Goal: Task Accomplishment & Management: Manage account settings

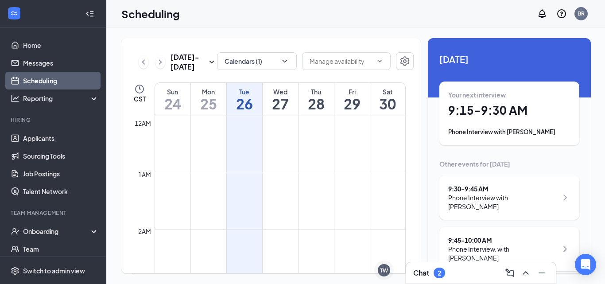
scroll to position [435, 0]
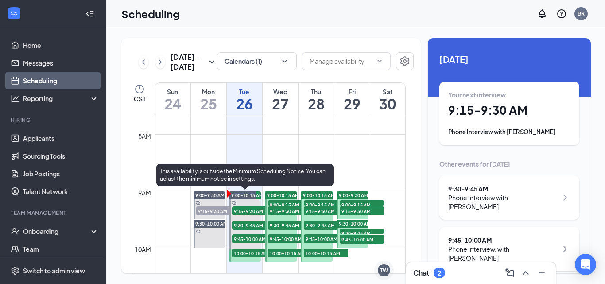
click at [242, 193] on span "9:00-10:15 AM" at bounding box center [247, 195] width 32 height 6
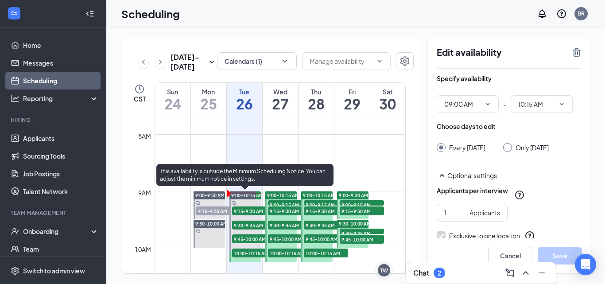
click at [258, 208] on span "9:15-9:30 AM" at bounding box center [254, 210] width 44 height 9
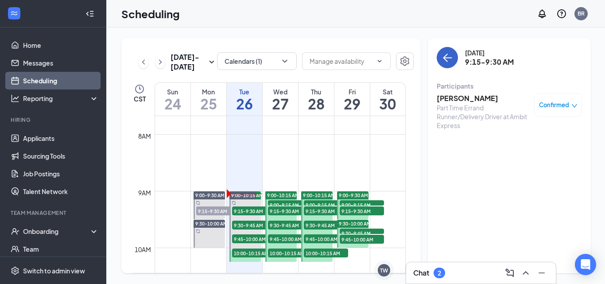
click at [442, 59] on icon "ArrowLeft" at bounding box center [447, 57] width 11 height 11
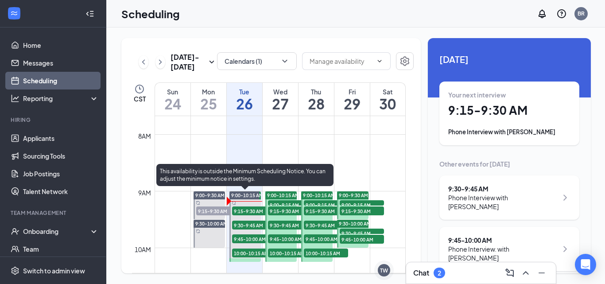
click at [254, 209] on span "9:15-9:30 AM" at bounding box center [254, 210] width 44 height 9
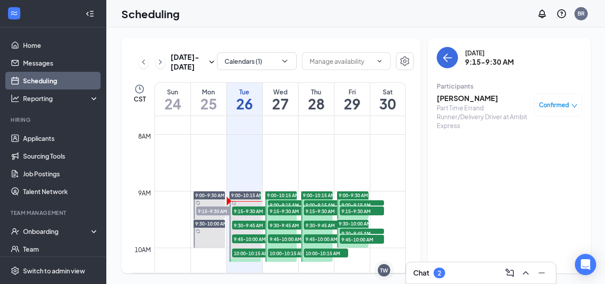
click at [475, 97] on h3 "[PERSON_NAME]" at bounding box center [483, 98] width 93 height 10
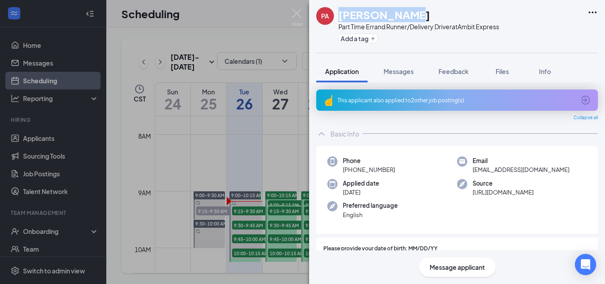
drag, startPoint x: 352, startPoint y: 22, endPoint x: 342, endPoint y: 16, distance: 11.7
click at [342, 16] on div "[PERSON_NAME]" at bounding box center [418, 14] width 161 height 15
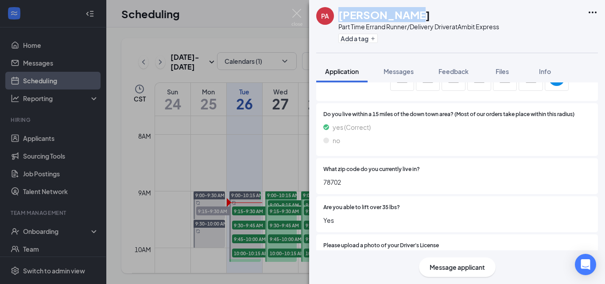
scroll to position [664, 0]
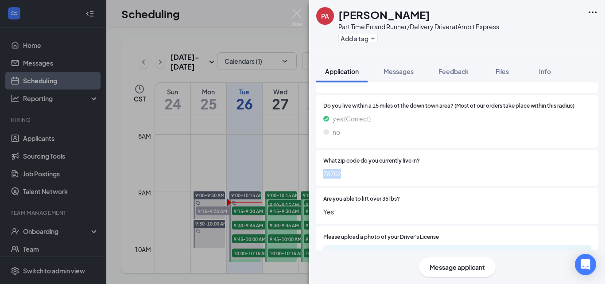
drag, startPoint x: 342, startPoint y: 180, endPoint x: 318, endPoint y: 182, distance: 23.6
click at [318, 182] on div "What zip code do you currently live in? 78702" at bounding box center [457, 168] width 282 height 36
copy span "78702"
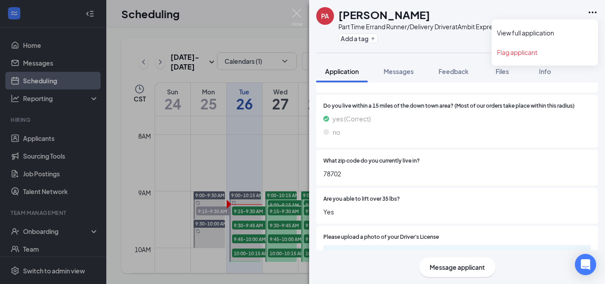
click at [593, 9] on icon "Ellipses" at bounding box center [592, 12] width 11 height 11
click at [514, 51] on link "Flag applicant" at bounding box center [545, 52] width 96 height 9
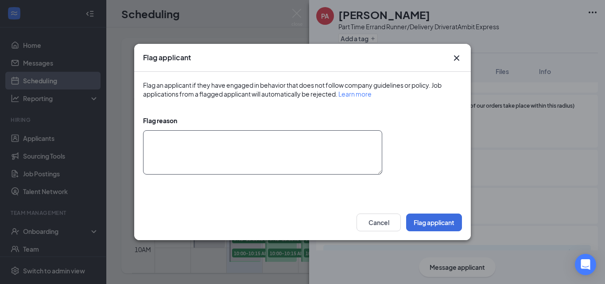
click at [174, 144] on textarea at bounding box center [262, 152] width 239 height 44
type textarea "Applied multiple times, decided she is not a good fit."
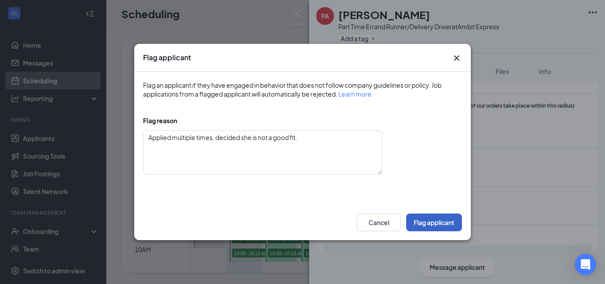
click at [428, 220] on button "Flag applicant" at bounding box center [434, 222] width 56 height 18
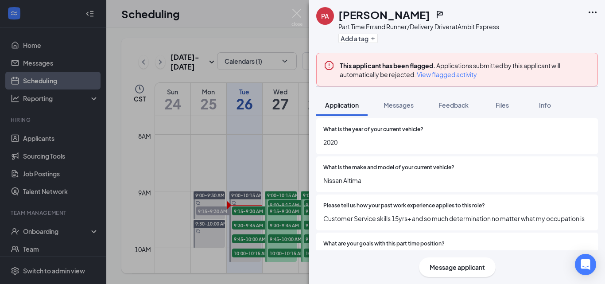
scroll to position [221, 0]
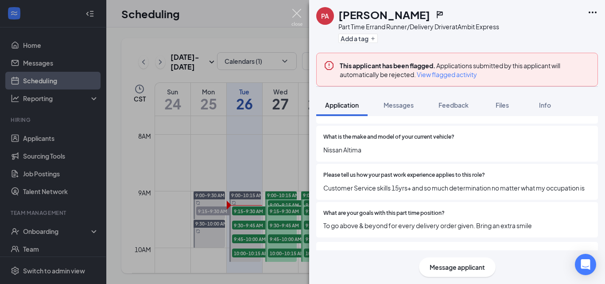
click at [295, 11] on img at bounding box center [296, 17] width 11 height 17
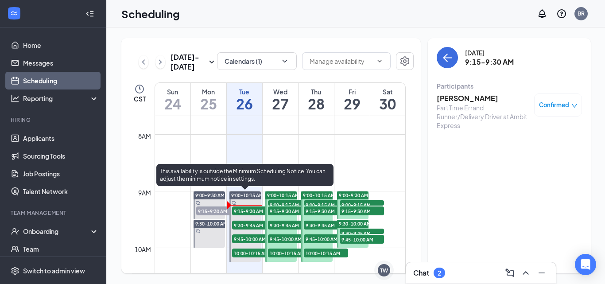
click at [240, 223] on span "9:30-9:45 AM" at bounding box center [254, 225] width 44 height 9
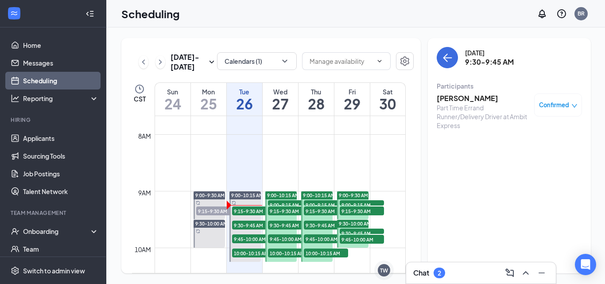
click at [454, 99] on h3 "[PERSON_NAME]" at bounding box center [483, 98] width 93 height 10
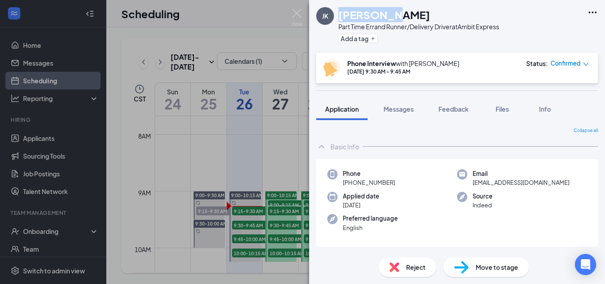
click at [339, 18] on div "[PERSON_NAME]" at bounding box center [418, 14] width 161 height 15
click at [297, 16] on img at bounding box center [296, 17] width 11 height 17
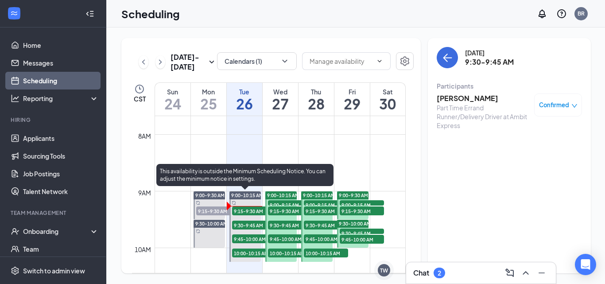
click at [246, 240] on span "9:45-10:00 AM" at bounding box center [254, 238] width 44 height 9
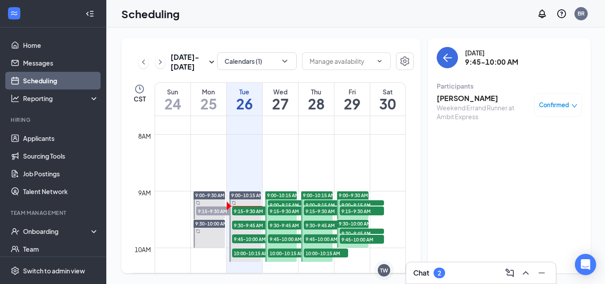
click at [457, 100] on h3 "[PERSON_NAME]" at bounding box center [483, 98] width 93 height 10
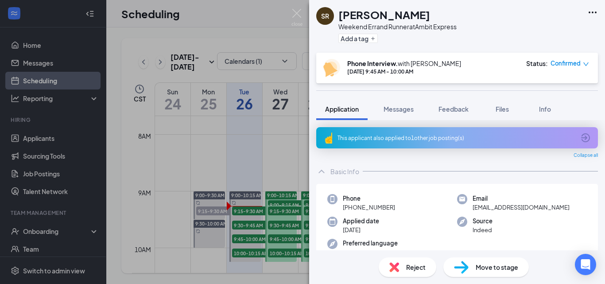
drag, startPoint x: 394, startPoint y: 208, endPoint x: 352, endPoint y: 210, distance: 41.7
click at [352, 210] on div "Phone [PHONE_NUMBER]" at bounding box center [392, 203] width 130 height 18
click at [417, 13] on h1 "[PERSON_NAME]" at bounding box center [384, 14] width 92 height 15
drag, startPoint x: 422, startPoint y: 15, endPoint x: 337, endPoint y: 11, distance: 85.2
click at [337, 11] on div "SR [PERSON_NAME] Weekend Errand Runner at Ambit Express Add a tag" at bounding box center [386, 26] width 140 height 39
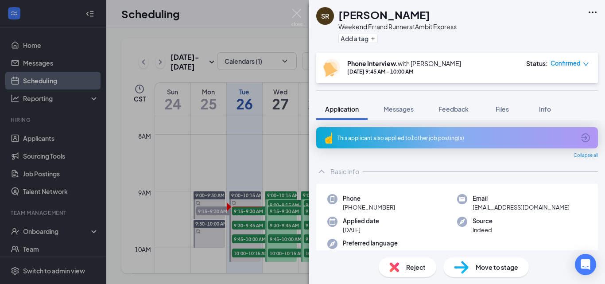
copy h1 "[PERSON_NAME]"
click at [296, 13] on img at bounding box center [296, 17] width 11 height 17
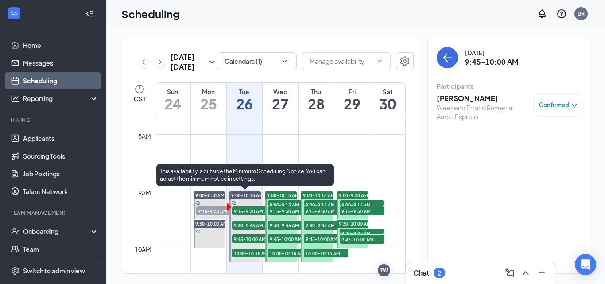
click at [247, 254] on span "10:00-10:15 AM" at bounding box center [254, 252] width 44 height 9
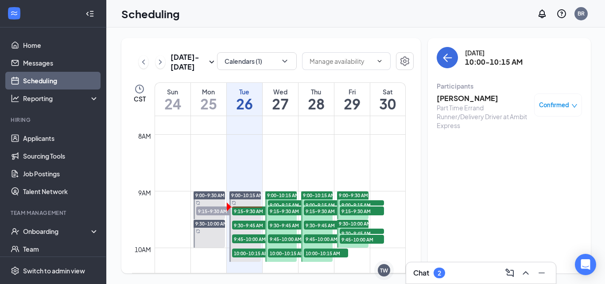
click at [477, 97] on h3 "[PERSON_NAME]" at bounding box center [483, 98] width 93 height 10
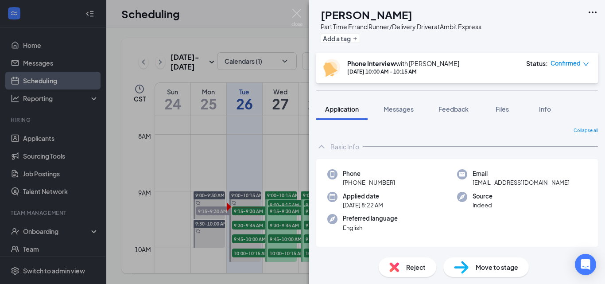
drag, startPoint x: 420, startPoint y: 15, endPoint x: 339, endPoint y: 15, distance: 81.1
click at [339, 15] on div "[PERSON_NAME]" at bounding box center [401, 14] width 161 height 15
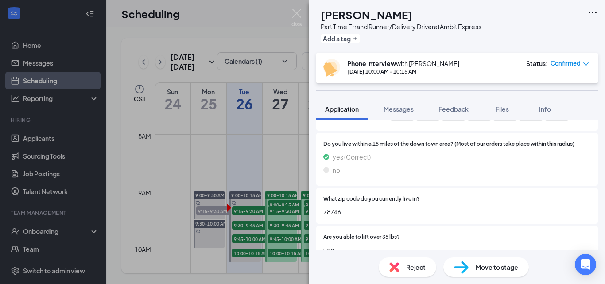
scroll to position [664, 0]
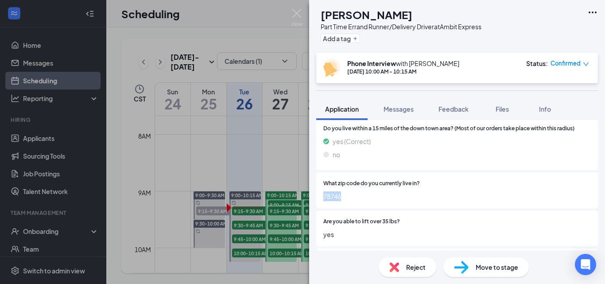
drag, startPoint x: 350, startPoint y: 196, endPoint x: 319, endPoint y: 194, distance: 30.6
click at [319, 194] on div "What zip code do you currently live in? 78746" at bounding box center [457, 190] width 282 height 36
copy span "78746"
click at [297, 16] on img at bounding box center [296, 17] width 11 height 17
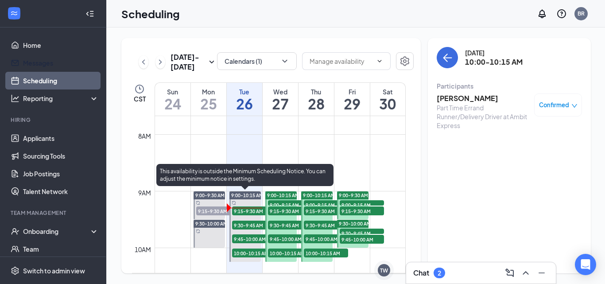
click at [248, 240] on span "9:45-10:00 AM" at bounding box center [254, 238] width 44 height 9
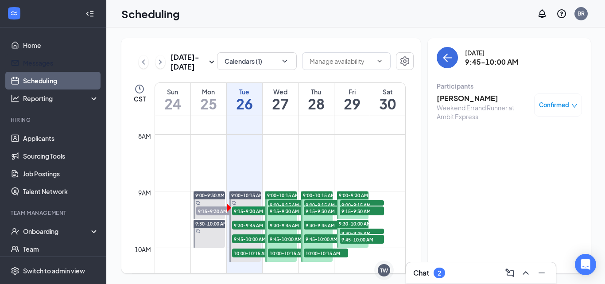
click at [458, 99] on h3 "[PERSON_NAME]" at bounding box center [483, 98] width 93 height 10
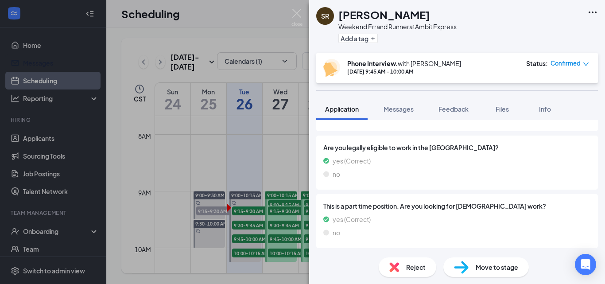
scroll to position [525, 0]
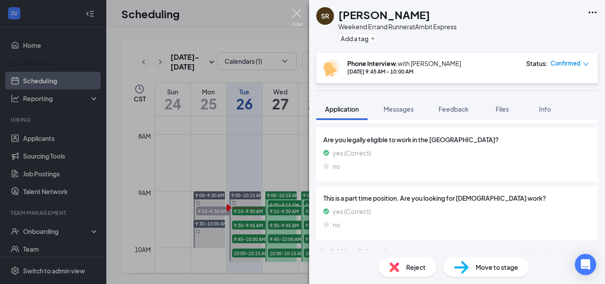
drag, startPoint x: 294, startPoint y: 16, endPoint x: 222, endPoint y: 230, distance: 226.1
click at [294, 16] on img at bounding box center [296, 17] width 11 height 17
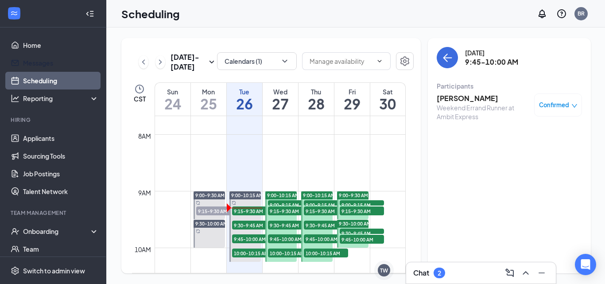
click at [245, 225] on span "9:30-9:45 AM" at bounding box center [254, 225] width 44 height 9
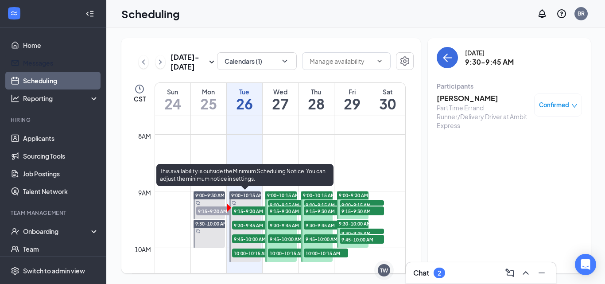
drag, startPoint x: 249, startPoint y: 210, endPoint x: 496, endPoint y: 123, distance: 261.4
click at [249, 210] on span "9:15-9:30 AM" at bounding box center [254, 210] width 44 height 9
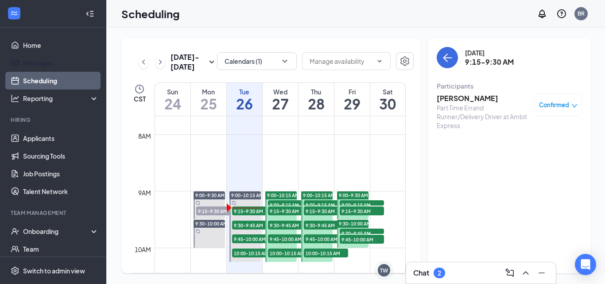
click at [462, 99] on h3 "[PERSON_NAME]" at bounding box center [483, 98] width 93 height 10
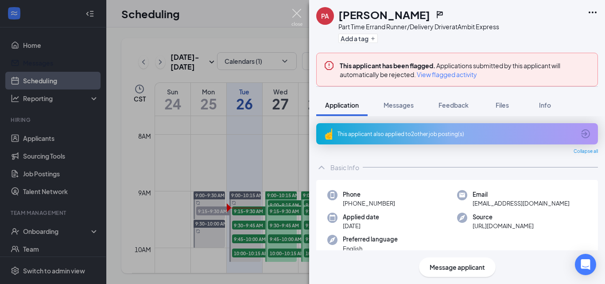
click at [298, 14] on img at bounding box center [296, 17] width 11 height 17
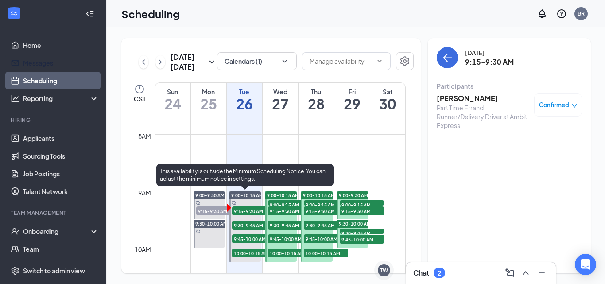
click at [248, 227] on span "9:30-9:45 AM" at bounding box center [254, 225] width 44 height 9
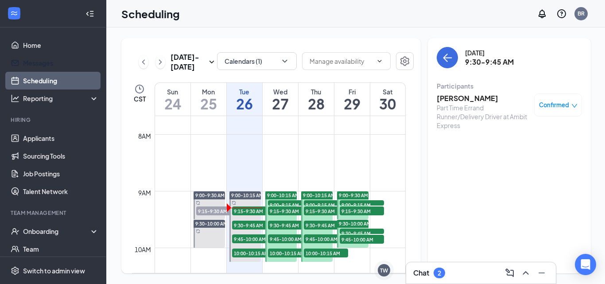
click at [450, 97] on h3 "[PERSON_NAME]" at bounding box center [483, 98] width 93 height 10
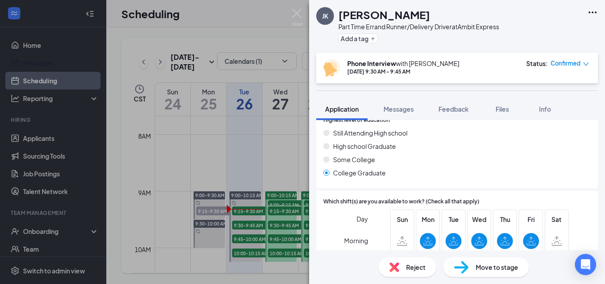
scroll to position [620, 0]
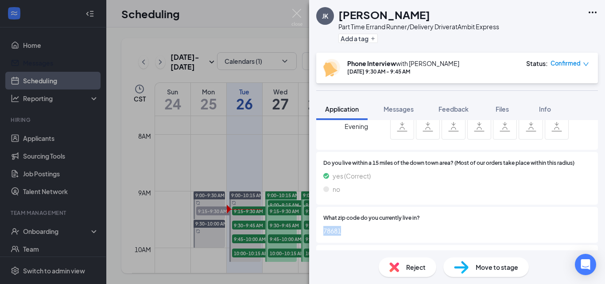
drag, startPoint x: 328, startPoint y: 231, endPoint x: 321, endPoint y: 231, distance: 7.5
click at [321, 231] on div "What zip code do you currently live in? 78681" at bounding box center [457, 225] width 282 height 36
click at [298, 11] on img at bounding box center [296, 17] width 11 height 17
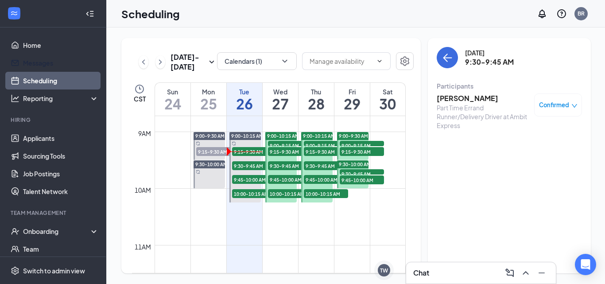
scroll to position [480, 0]
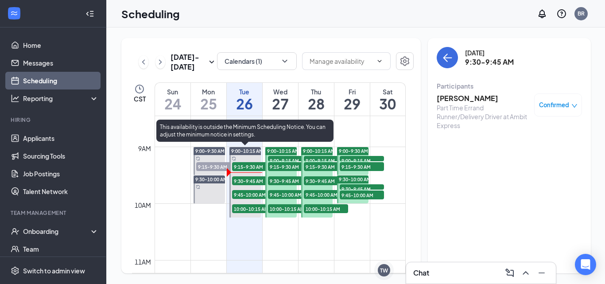
click at [245, 181] on span "9:30-9:45 AM" at bounding box center [254, 180] width 44 height 9
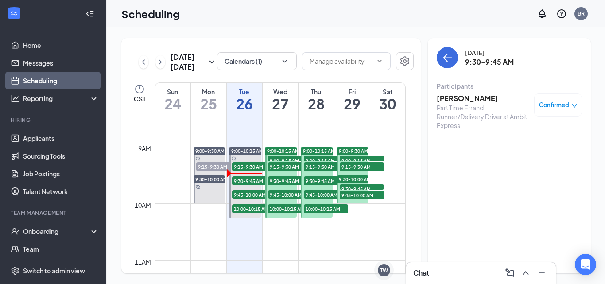
click at [458, 97] on h3 "[PERSON_NAME]" at bounding box center [483, 98] width 93 height 10
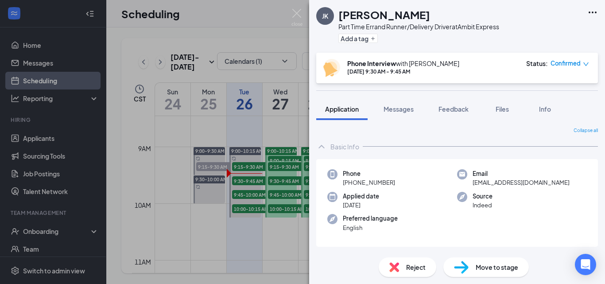
drag, startPoint x: 394, startPoint y: 179, endPoint x: 351, endPoint y: 184, distance: 43.2
click at [351, 184] on div "Phone [PHONE_NUMBER]" at bounding box center [392, 178] width 130 height 18
click at [456, 106] on span "Feedback" at bounding box center [454, 109] width 30 height 8
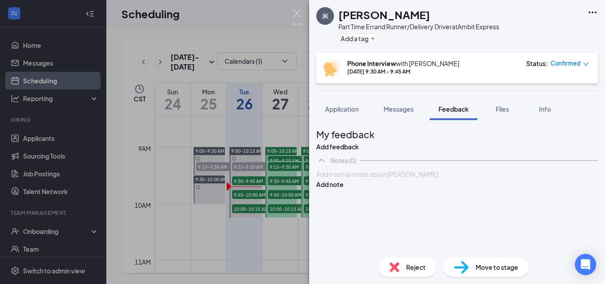
click at [373, 179] on div at bounding box center [457, 174] width 281 height 9
click at [344, 189] on button "Add note" at bounding box center [329, 184] width 27 height 10
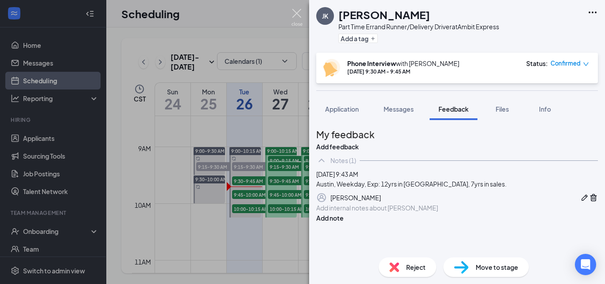
click at [295, 12] on img at bounding box center [296, 17] width 11 height 17
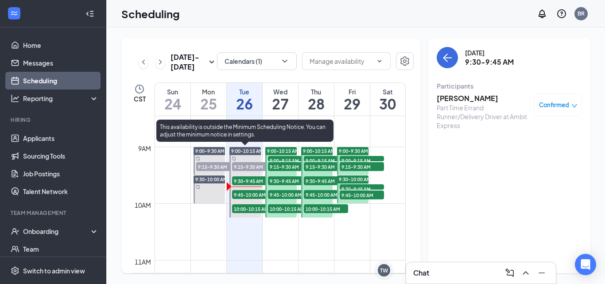
click at [249, 196] on span "9:45-10:00 AM" at bounding box center [254, 194] width 44 height 9
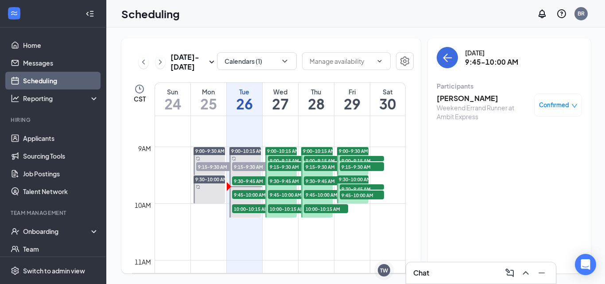
click at [467, 100] on h3 "[PERSON_NAME]" at bounding box center [483, 98] width 93 height 10
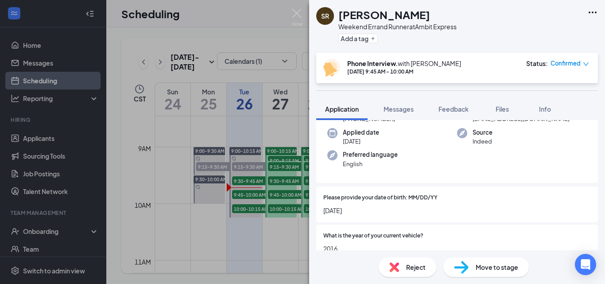
scroll to position [44, 0]
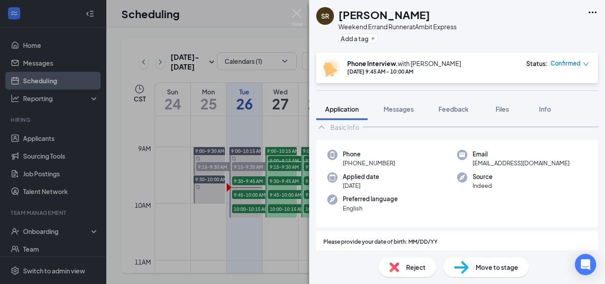
drag, startPoint x: 391, startPoint y: 160, endPoint x: 350, endPoint y: 162, distance: 41.2
click at [350, 162] on span "[PHONE_NUMBER]" at bounding box center [369, 163] width 52 height 9
copy span "[PHONE_NUMBER]"
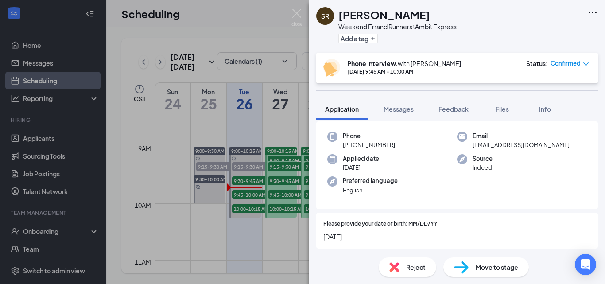
scroll to position [0, 0]
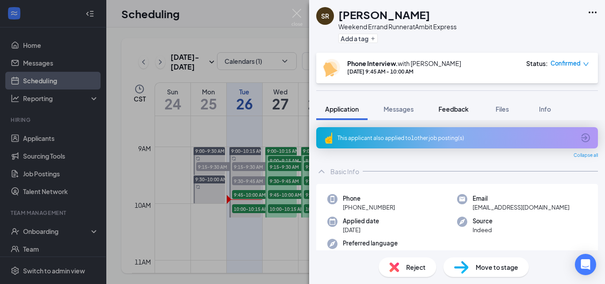
click at [458, 108] on span "Feedback" at bounding box center [454, 109] width 30 height 8
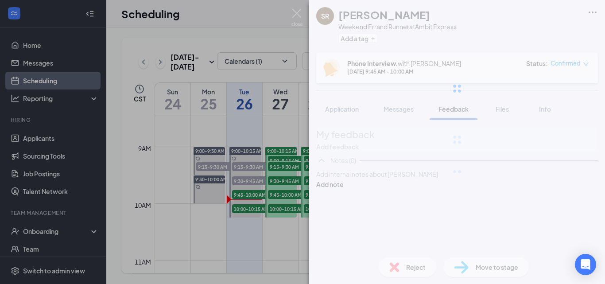
click at [359, 208] on div "SR [PERSON_NAME] Weekend Errand Runner at Ambit Express Add a tag Phone Intervi…" at bounding box center [457, 142] width 296 height 284
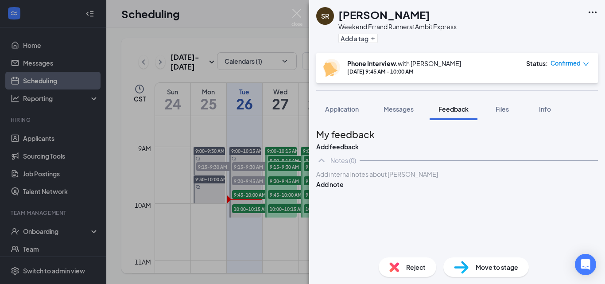
click at [358, 179] on div at bounding box center [457, 174] width 281 height 9
click at [344, 189] on button "Add note" at bounding box center [329, 184] width 27 height 10
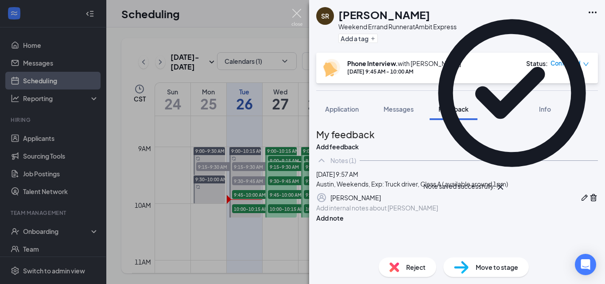
click at [299, 12] on img at bounding box center [296, 17] width 11 height 17
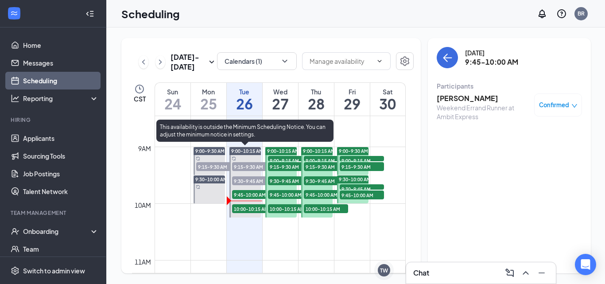
click at [245, 210] on span "10:00-10:15 AM" at bounding box center [254, 208] width 44 height 9
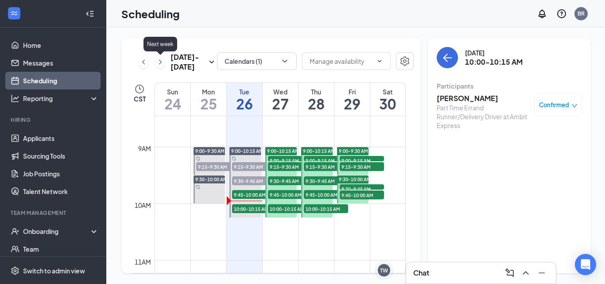
click at [156, 60] on icon "ChevronRight" at bounding box center [160, 62] width 9 height 11
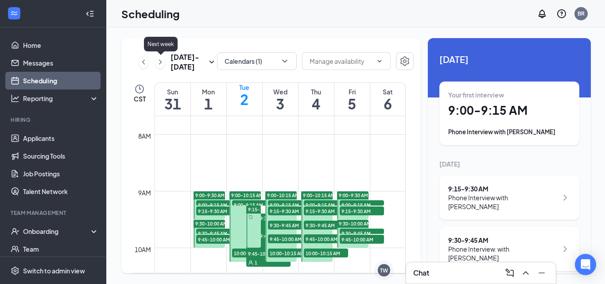
click at [160, 63] on icon "ChevronRight" at bounding box center [160, 61] width 3 height 5
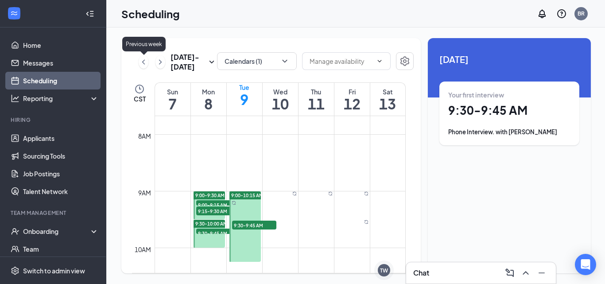
click at [144, 62] on icon "ChevronLeft" at bounding box center [143, 61] width 3 height 5
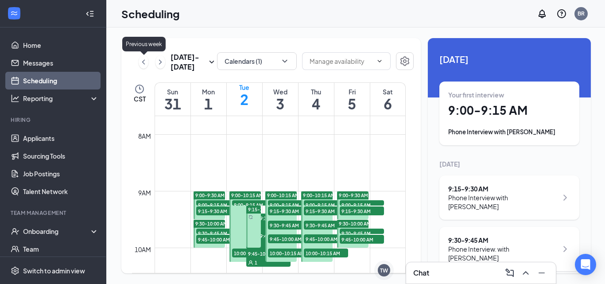
click at [145, 58] on icon "ChevronLeft" at bounding box center [143, 62] width 9 height 11
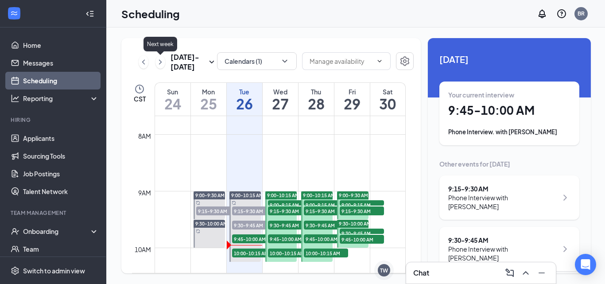
click at [163, 59] on icon "ChevronRight" at bounding box center [160, 62] width 9 height 11
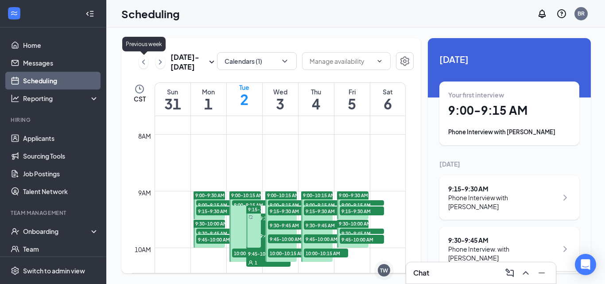
click at [144, 58] on icon "ChevronLeft" at bounding box center [143, 62] width 9 height 11
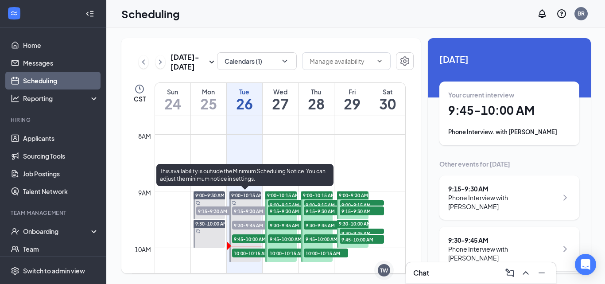
click at [243, 252] on span "10:00-10:15 AM" at bounding box center [254, 252] width 44 height 9
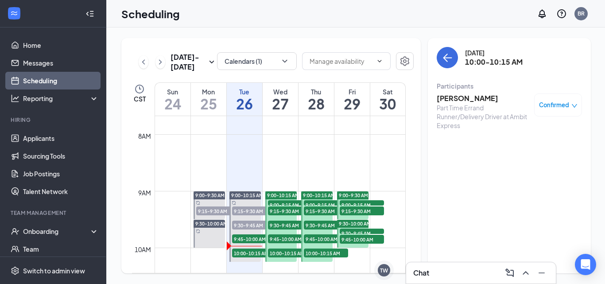
click at [453, 99] on h3 "[PERSON_NAME]" at bounding box center [483, 98] width 93 height 10
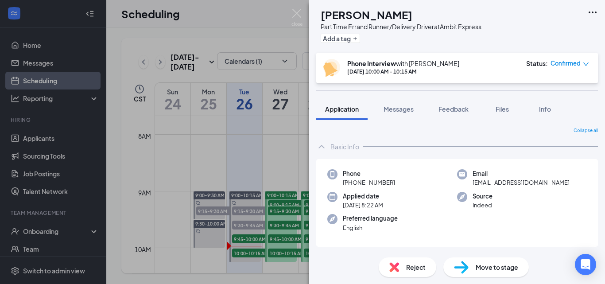
drag, startPoint x: 396, startPoint y: 183, endPoint x: 349, endPoint y: 184, distance: 47.0
click at [349, 184] on div "Phone [PHONE_NUMBER]" at bounding box center [392, 178] width 130 height 18
copy span "[PHONE_NUMBER]"
click at [447, 108] on span "Feedback" at bounding box center [454, 109] width 30 height 8
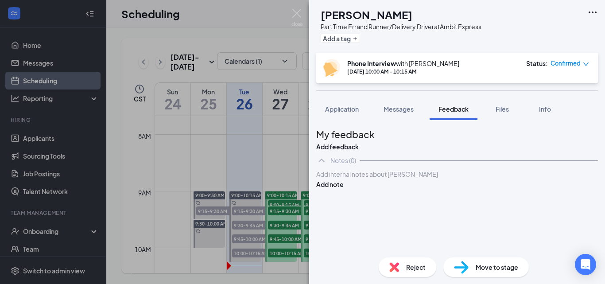
click at [398, 179] on div at bounding box center [457, 174] width 281 height 9
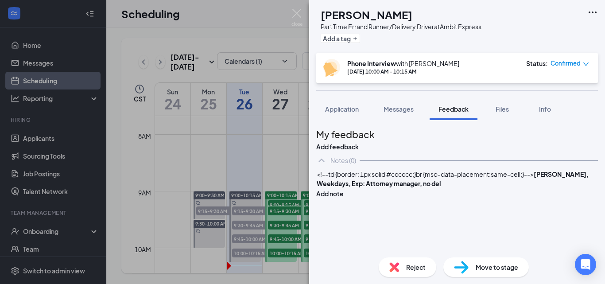
drag, startPoint x: 358, startPoint y: 214, endPoint x: 334, endPoint y: 191, distance: 33.5
click at [334, 191] on div "<!--td {border: 1px solid #cccccc;}br {mso-data-placement:same-cell;}--> [GEOGR…" at bounding box center [457, 183] width 282 height 29
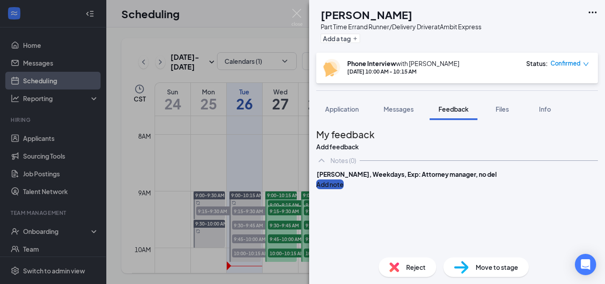
click at [344, 189] on button "Add note" at bounding box center [329, 184] width 27 height 10
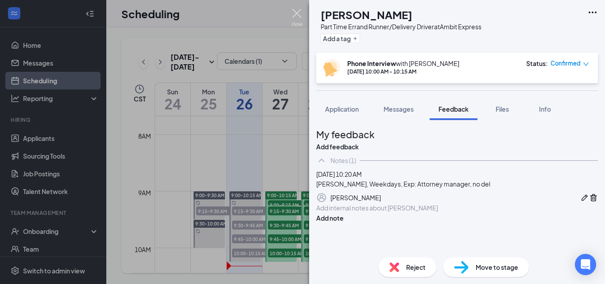
drag, startPoint x: 297, startPoint y: 15, endPoint x: 279, endPoint y: 27, distance: 21.6
click at [295, 14] on img at bounding box center [296, 17] width 11 height 17
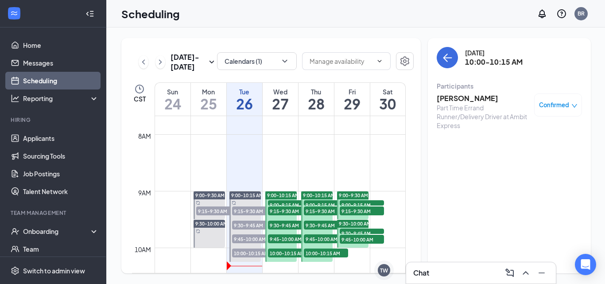
click at [250, 212] on span "9:15-9:30 AM" at bounding box center [254, 210] width 44 height 9
click at [244, 226] on span "9:30-9:45 AM" at bounding box center [254, 225] width 44 height 9
click at [459, 97] on h3 "[PERSON_NAME]" at bounding box center [483, 98] width 93 height 10
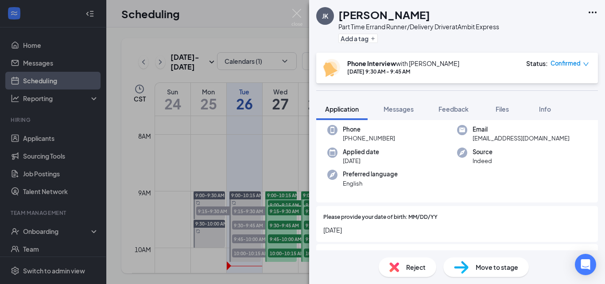
scroll to position [89, 0]
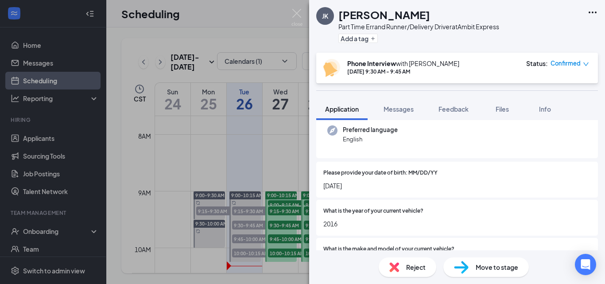
drag, startPoint x: 365, startPoint y: 181, endPoint x: 317, endPoint y: 190, distance: 48.7
click at [317, 190] on div "Please provide your date of birth: MM/DD/YY [DATE]" at bounding box center [457, 180] width 282 height 36
copy span "[DATE]"
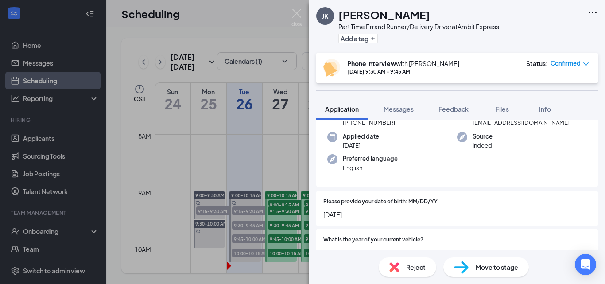
scroll to position [44, 0]
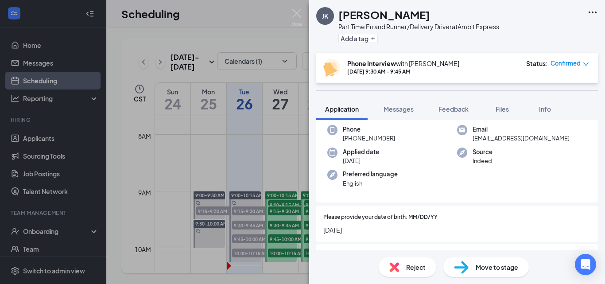
drag, startPoint x: 396, startPoint y: 136, endPoint x: 351, endPoint y: 140, distance: 45.4
click at [351, 140] on div "Phone [PHONE_NUMBER]" at bounding box center [392, 134] width 130 height 18
copy span "[PHONE_NUMBER]"
drag, startPoint x: 539, startPoint y: 139, endPoint x: 468, endPoint y: 143, distance: 71.9
click at [468, 143] on div "Phone [PHONE_NUMBER] Email [EMAIL_ADDRESS][DOMAIN_NAME] Applied date [DATE] Sou…" at bounding box center [457, 159] width 282 height 88
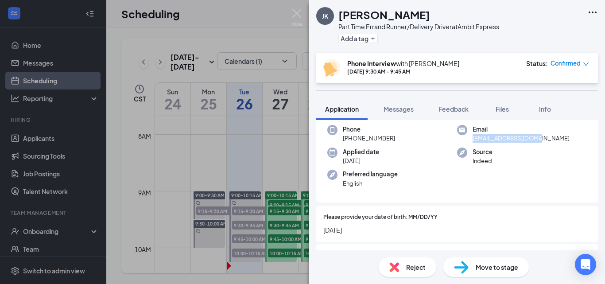
copy span "[EMAIL_ADDRESS][DOMAIN_NAME]"
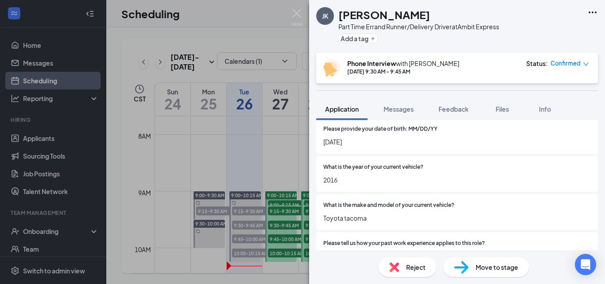
scroll to position [133, 0]
drag, startPoint x: 340, startPoint y: 179, endPoint x: 322, endPoint y: 179, distance: 18.2
click at [322, 179] on div "What is the year of your current vehicle? 2016" at bounding box center [457, 173] width 282 height 36
copy span "2016"
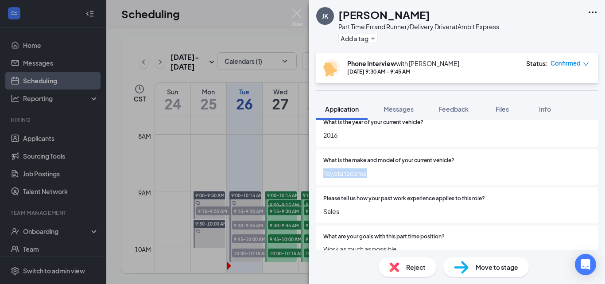
drag, startPoint x: 373, startPoint y: 173, endPoint x: 322, endPoint y: 175, distance: 51.9
click at [322, 175] on div "What is the make and model of your current vehicle? Toyota tacoma" at bounding box center [457, 167] width 282 height 36
copy span "Toyota tacoma"
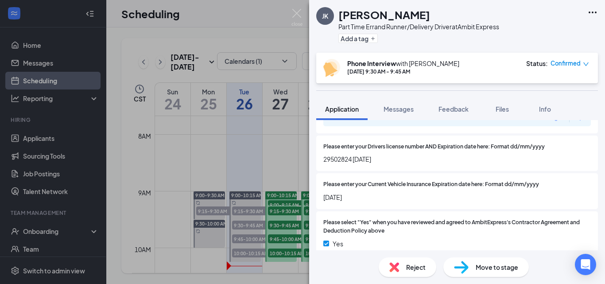
scroll to position [826, 0]
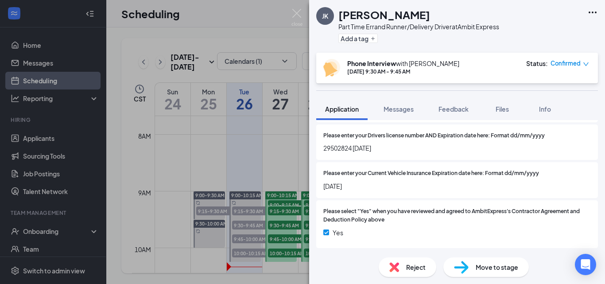
drag, startPoint x: 393, startPoint y: 149, endPoint x: 319, endPoint y: 150, distance: 74.0
click at [319, 150] on div "Please enter your Drivers license number AND Expiration date here: Format dd/mm…" at bounding box center [457, 142] width 282 height 36
drag, startPoint x: 361, startPoint y: 186, endPoint x: 315, endPoint y: 181, distance: 46.3
click at [315, 181] on div "Collapse all Basic Info Phone [PHONE_NUMBER] Email [EMAIL_ADDRESS][DOMAIN_NAME]…" at bounding box center [457, 185] width 296 height 130
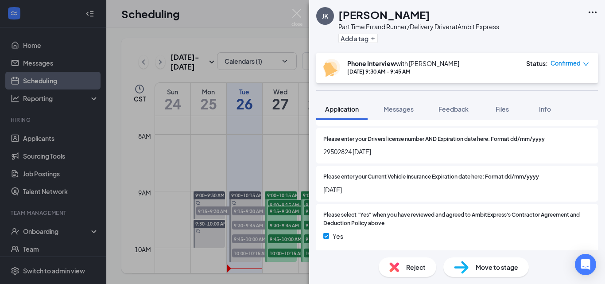
click at [492, 266] on span "Move to stage" at bounding box center [497, 267] width 43 height 10
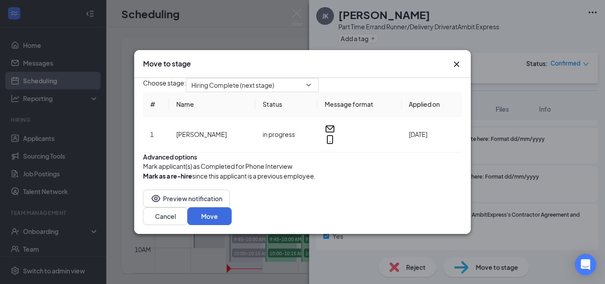
click at [143, 171] on button "button" at bounding box center [143, 166] width 0 height 10
click at [232, 225] on button "Move" at bounding box center [209, 216] width 44 height 18
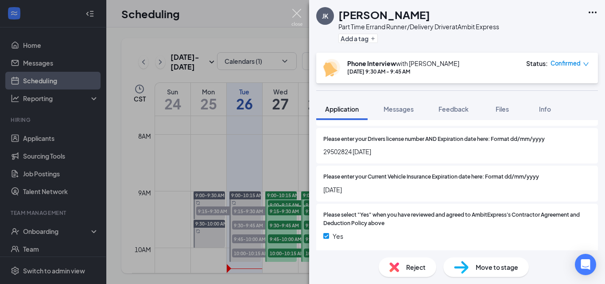
click at [294, 9] on img at bounding box center [296, 17] width 11 height 17
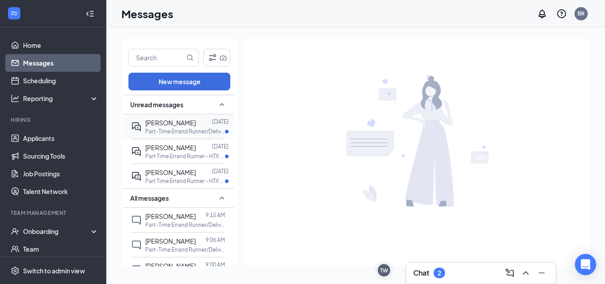
click at [167, 124] on span "[PERSON_NAME]" at bounding box center [170, 123] width 50 height 8
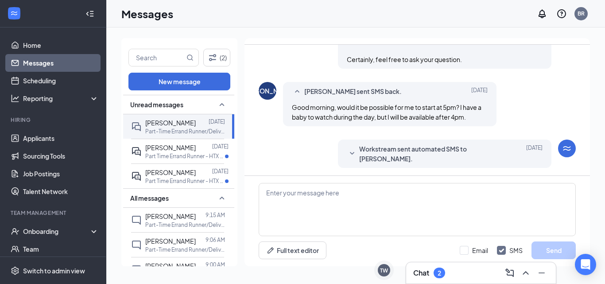
scroll to position [362, 0]
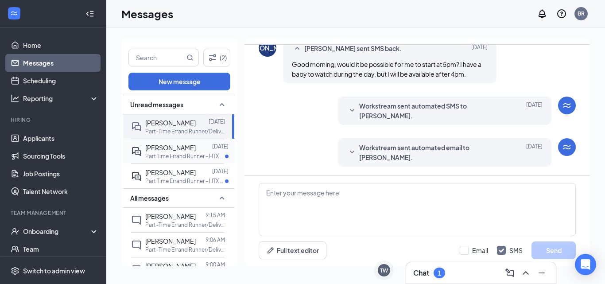
click at [180, 153] on p "Part Time Errand Runner - HTX at Ambit Express" at bounding box center [185, 156] width 80 height 8
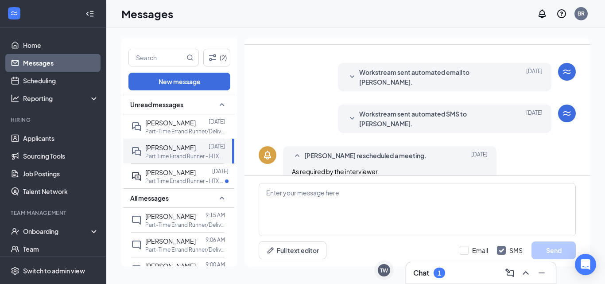
scroll to position [288, 0]
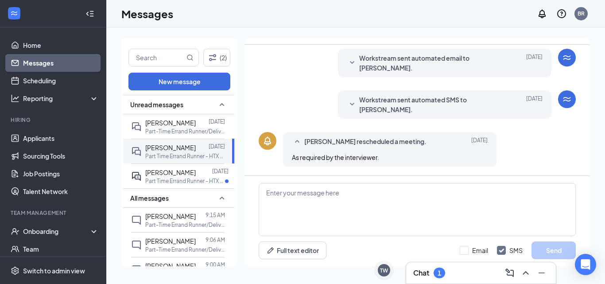
click at [349, 105] on icon "SmallChevronDown" at bounding box center [352, 104] width 11 height 11
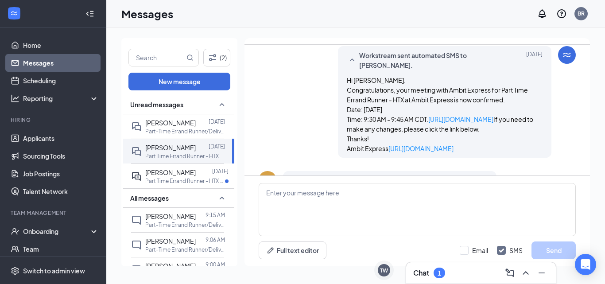
scroll to position [391, 0]
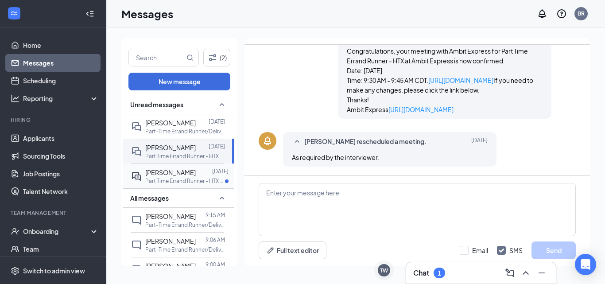
click at [164, 176] on span "Deontray Flakes" at bounding box center [170, 172] width 50 height 8
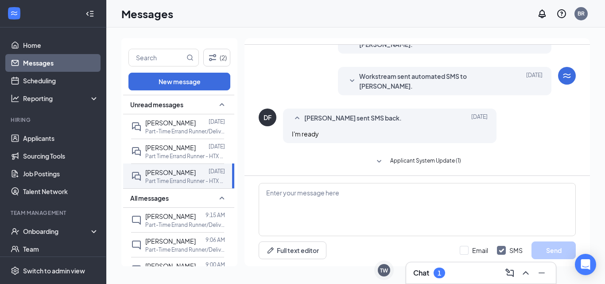
scroll to position [178, 0]
click at [353, 80] on icon "SmallChevronDown" at bounding box center [352, 80] width 11 height 11
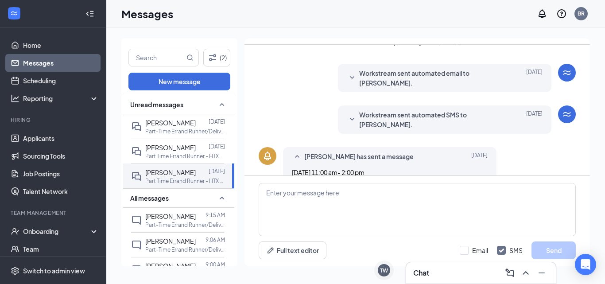
scroll to position [394, 0]
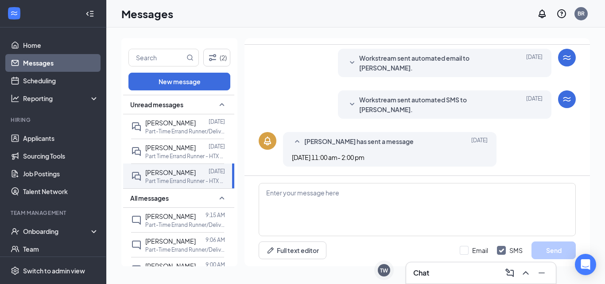
click at [350, 59] on icon "SmallChevronDown" at bounding box center [352, 63] width 11 height 11
click at [353, 101] on icon "SmallChevronDown" at bounding box center [352, 104] width 11 height 11
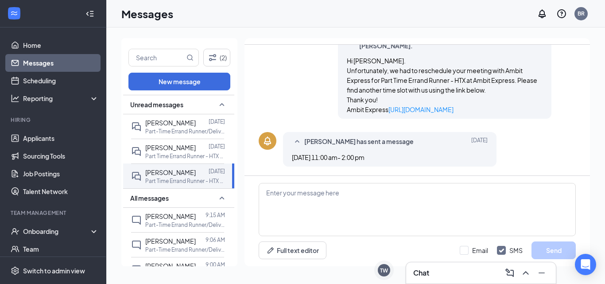
scroll to position [570, 0]
click at [196, 122] on div at bounding box center [202, 123] width 13 height 10
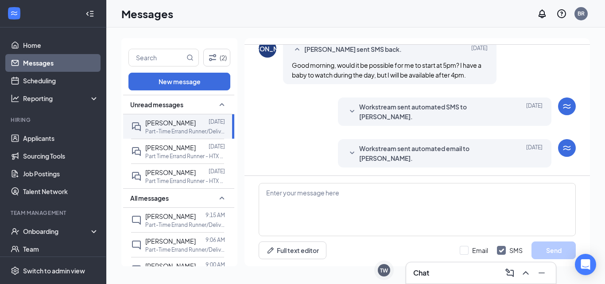
scroll to position [362, 0]
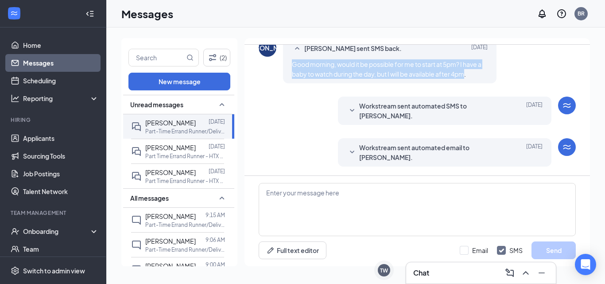
drag, startPoint x: 291, startPoint y: 61, endPoint x: 473, endPoint y: 75, distance: 182.2
click at [473, 75] on div "Jean Andre sent SMS back. Aug 25 Good morning, would it be possible for me to s…" at bounding box center [389, 61] width 213 height 44
copy span "Good morning, would it be possible for me to start at 5pm? I have a baby to wat…"
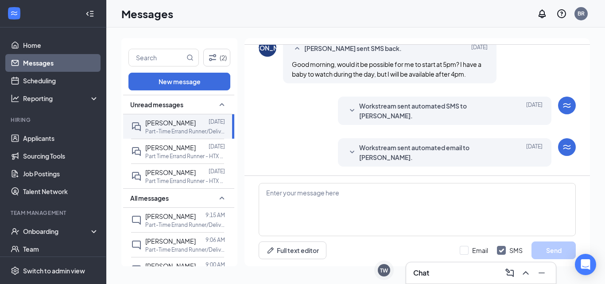
click at [314, 106] on div "Workstream sent automated SMS to Jean Andre. Aug 25 Hi Jean, this is a friendly…" at bounding box center [417, 113] width 317 height 33
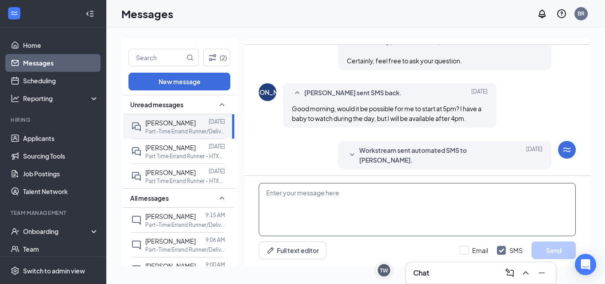
click at [287, 196] on textarea at bounding box center [417, 209] width 317 height 53
click at [287, 195] on textarea at bounding box center [417, 209] width 317 height 53
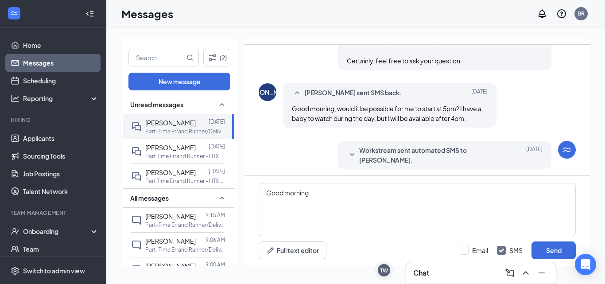
click at [349, 152] on icon "SmallChevronDown" at bounding box center [352, 155] width 11 height 11
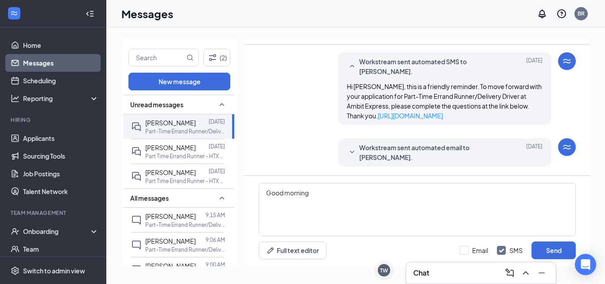
click at [352, 152] on icon "SmallChevronDown" at bounding box center [352, 152] width 11 height 11
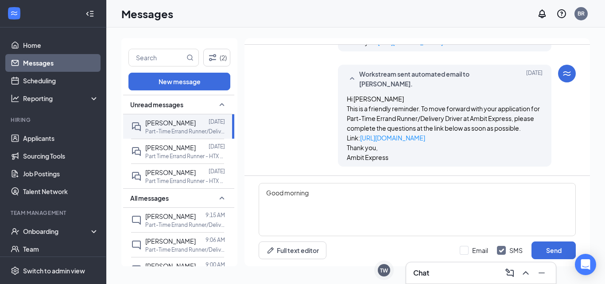
scroll to position [489, 0]
click at [314, 193] on textarea "Good morning" at bounding box center [417, 209] width 317 height 53
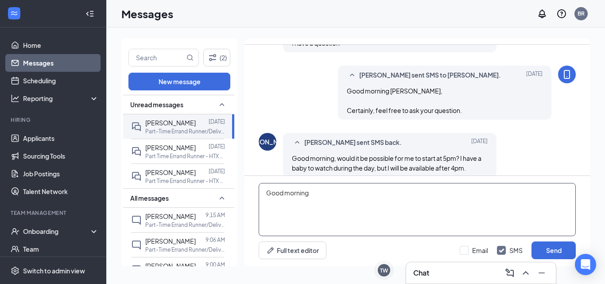
scroll to position [312, 0]
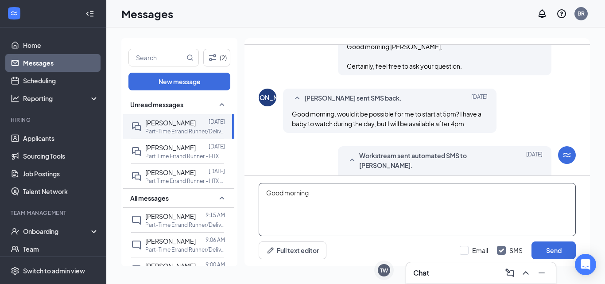
click at [319, 191] on textarea "Good morning" at bounding box center [417, 209] width 317 height 53
click at [265, 209] on textarea "Good morning Jean," at bounding box center [417, 209] width 317 height 53
click at [269, 209] on textarea "Good morning Jean," at bounding box center [417, 209] width 317 height 53
paste textarea "Unfortunately, our interview slots are only available in the morning. The inter…"
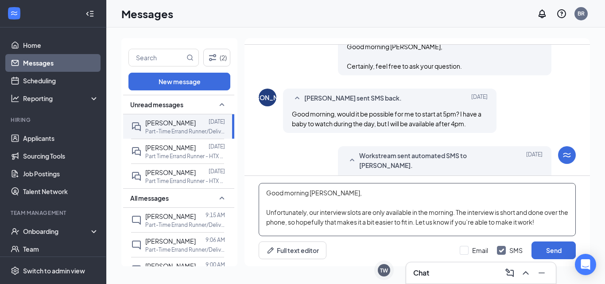
click at [462, 214] on textarea "Good morning Jean, Unfortunately, our interview slots are only available in the…" at bounding box center [417, 209] width 317 height 53
click at [460, 213] on textarea "Good morning Jean, Unfortunately, our interview slots are only available in the…" at bounding box center [417, 209] width 317 height 53
click at [457, 212] on textarea "Good morning Jean, Unfortunately, our interview slots are only available in the…" at bounding box center [417, 209] width 317 height 53
click at [458, 213] on textarea "Good morning Jean, Unfortunately, our interview slots are only available in the…" at bounding box center [417, 209] width 317 height 53
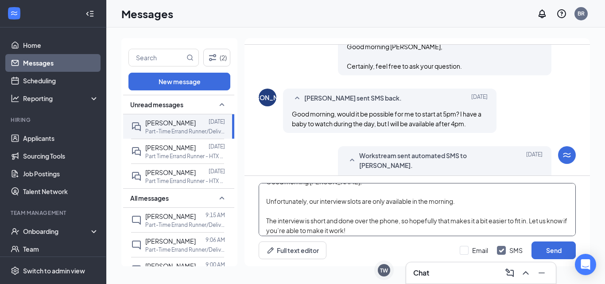
scroll to position [0, 0]
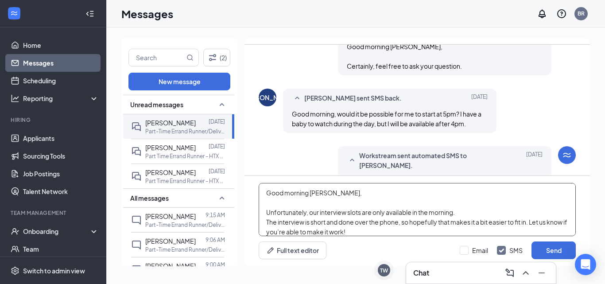
click at [266, 212] on textarea "Good morning Jean, Unfortunately, our interview slots are only available in the…" at bounding box center [417, 209] width 317 height 53
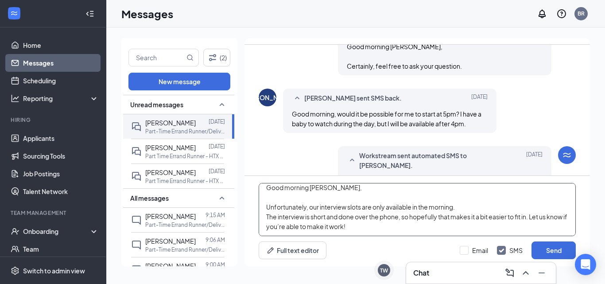
click at [534, 220] on textarea "Good morning Jean, Unfortunately, our interview slots are only available in the…" at bounding box center [417, 209] width 317 height 53
type textarea "Good morning Jean, Unfortunately, our interview slots are only available in the…"
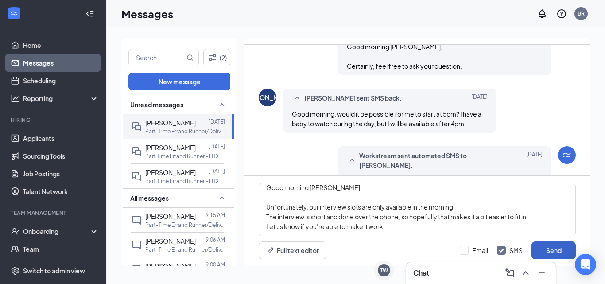
click at [558, 251] on button "Send" at bounding box center [554, 250] width 44 height 18
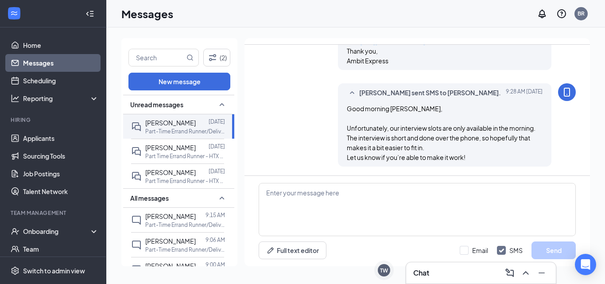
scroll to position [586, 0]
